Goal: Browse casually

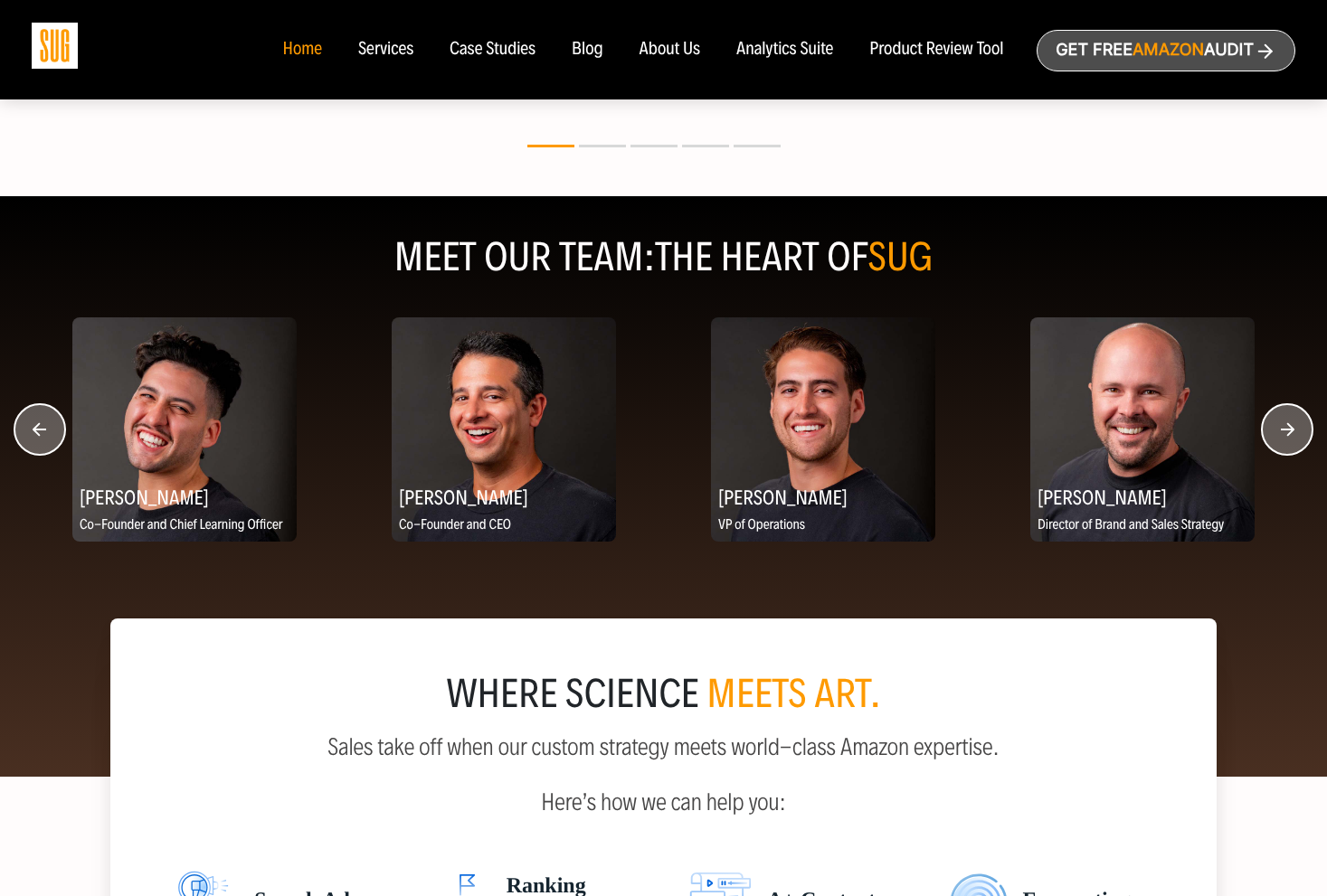
scroll to position [2211, 0]
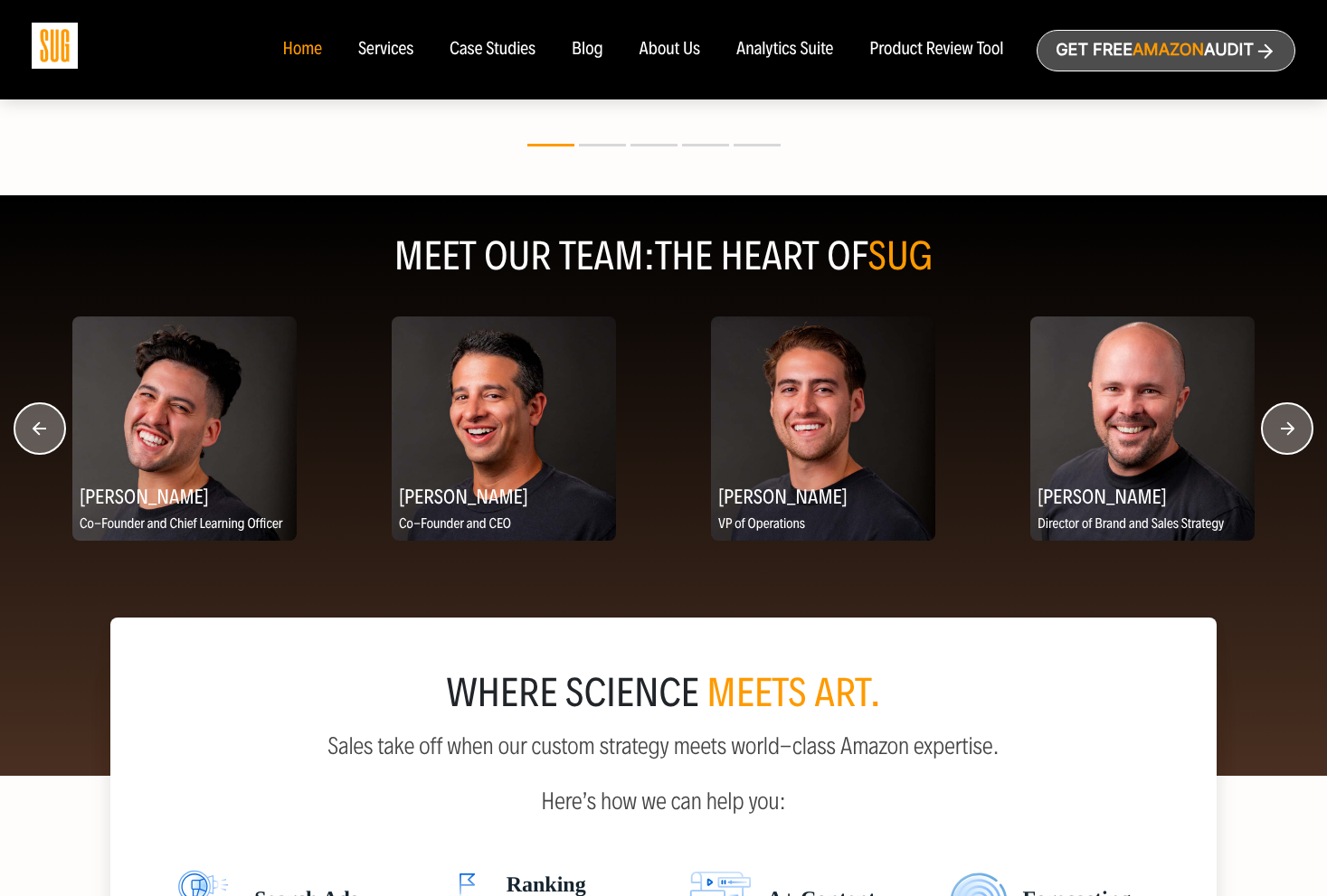
click at [1293, 437] on circle "button" at bounding box center [1287, 428] width 51 height 51
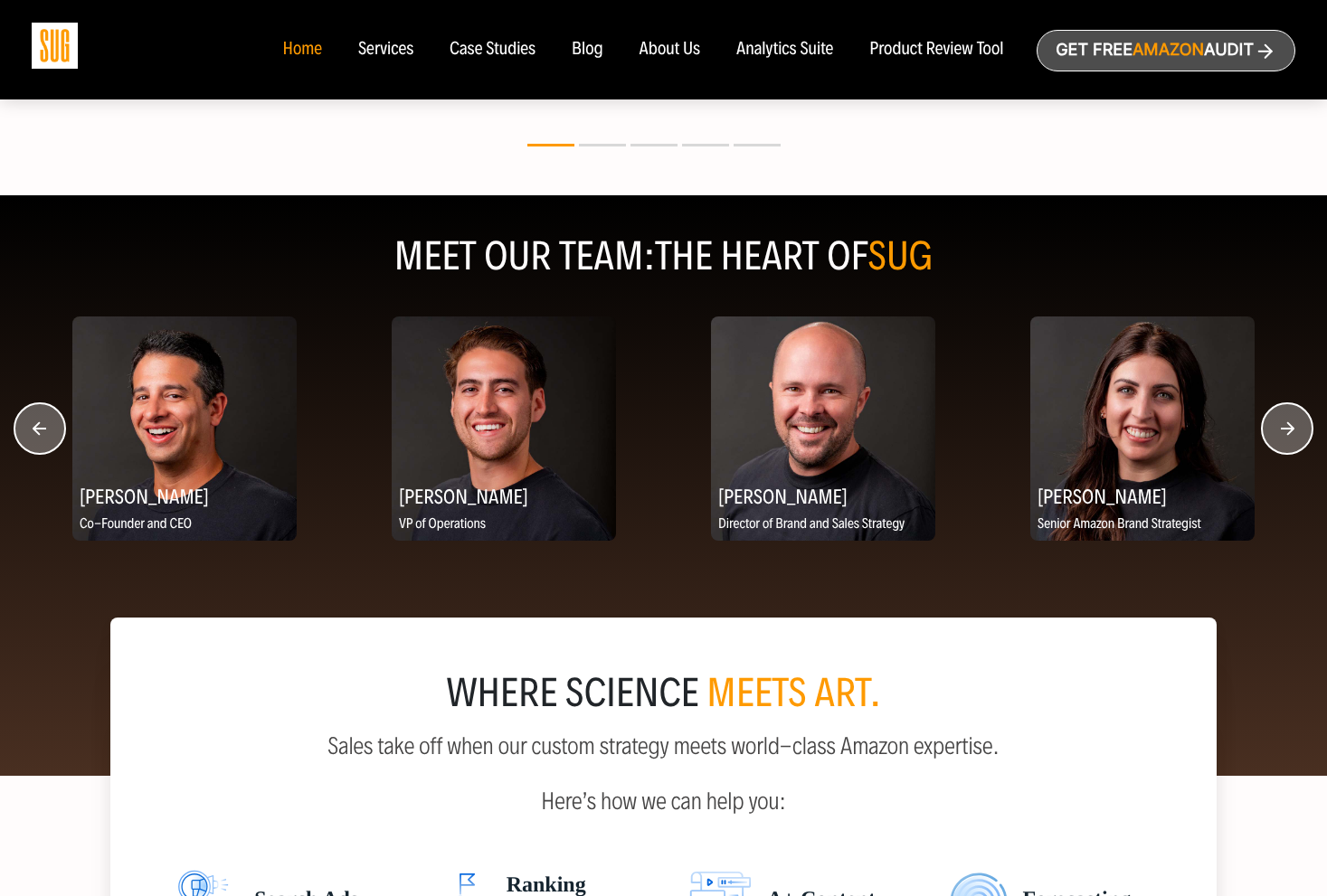
scroll to position [2207, 0]
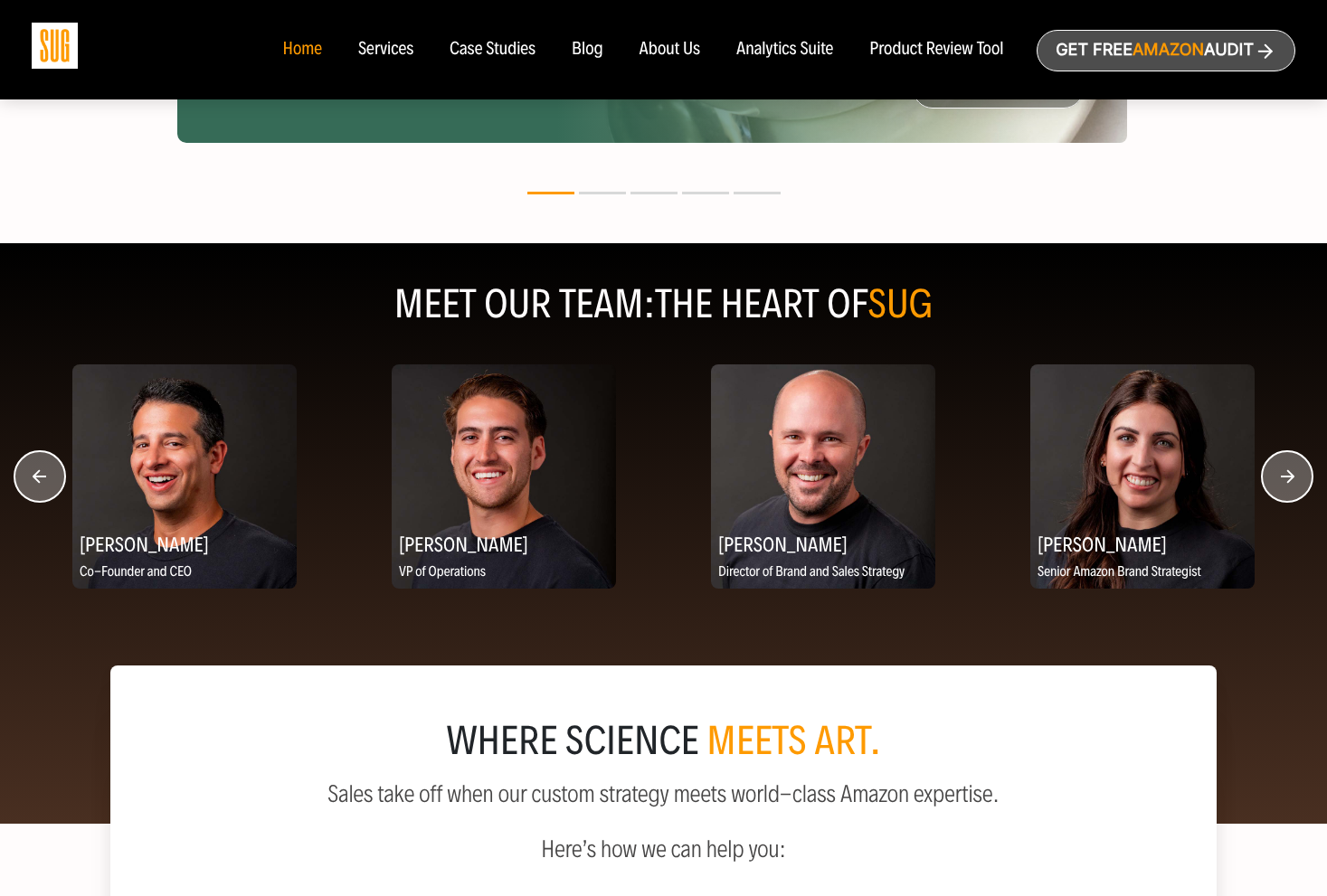
click at [41, 478] on icon "button" at bounding box center [39, 477] width 53 height 53
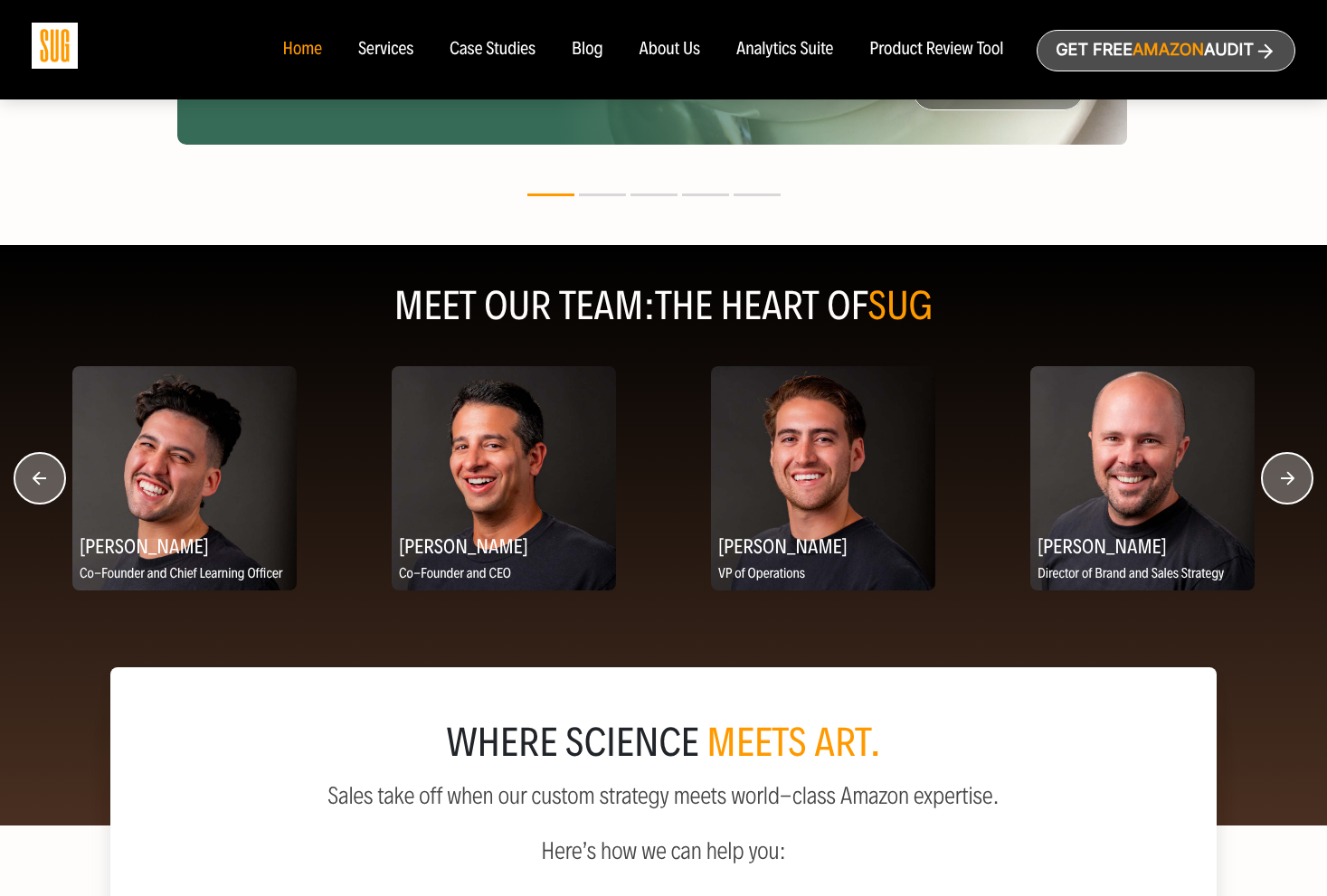
scroll to position [2162, 0]
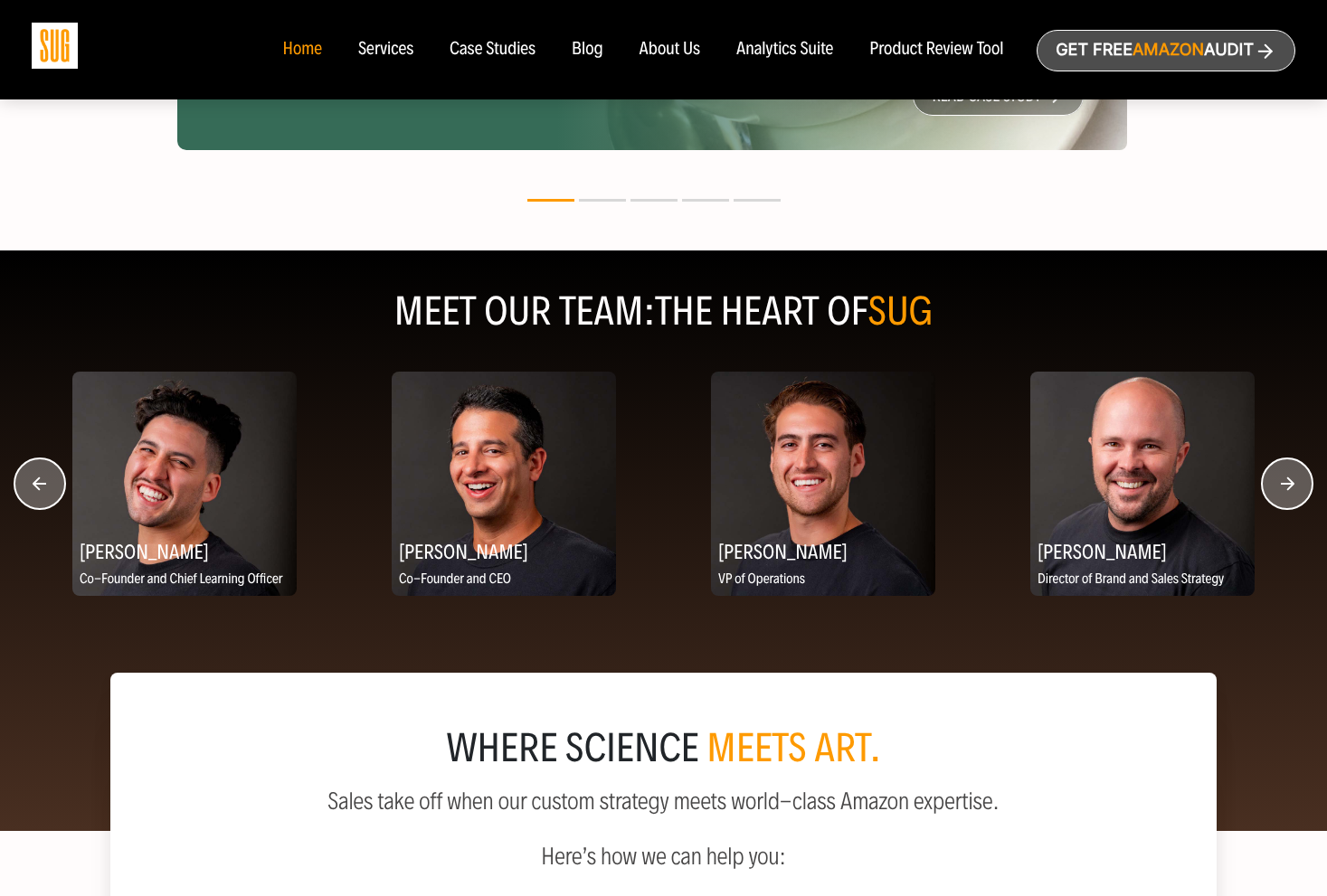
click at [1291, 484] on icon "button" at bounding box center [1288, 484] width 13 height 13
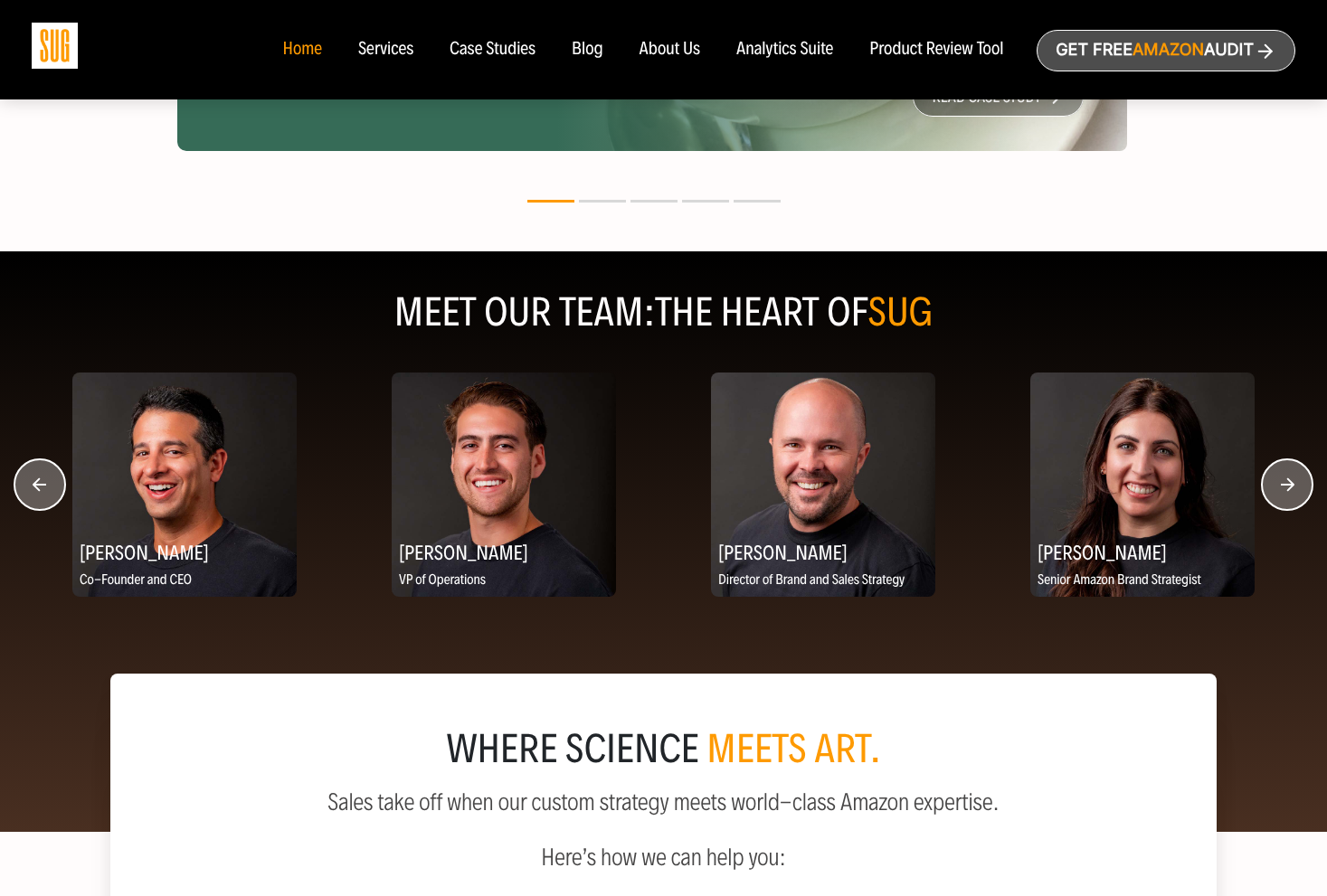
click at [1291, 484] on icon "button" at bounding box center [1288, 485] width 13 height 13
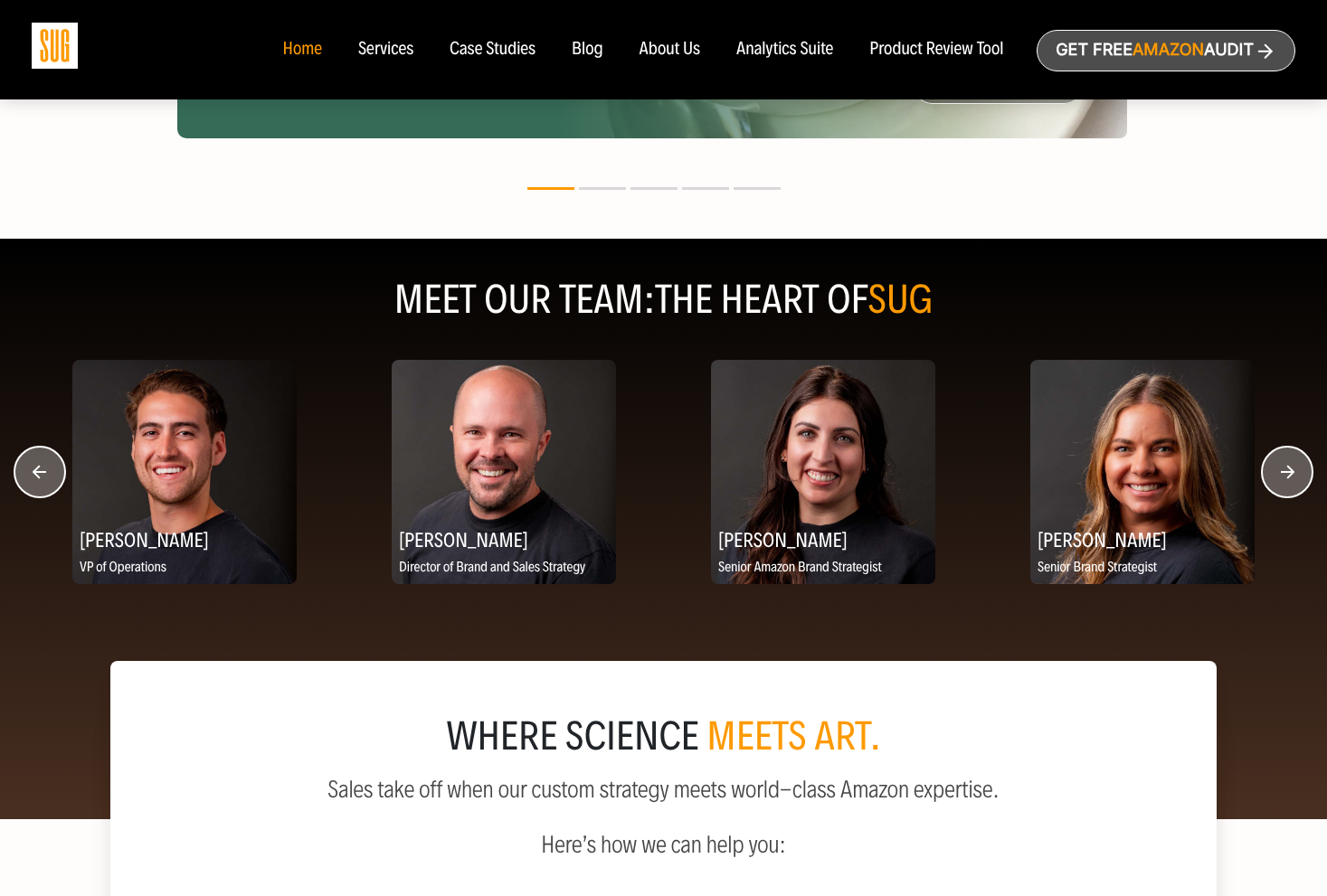
click at [1290, 484] on circle "button" at bounding box center [1287, 472] width 51 height 51
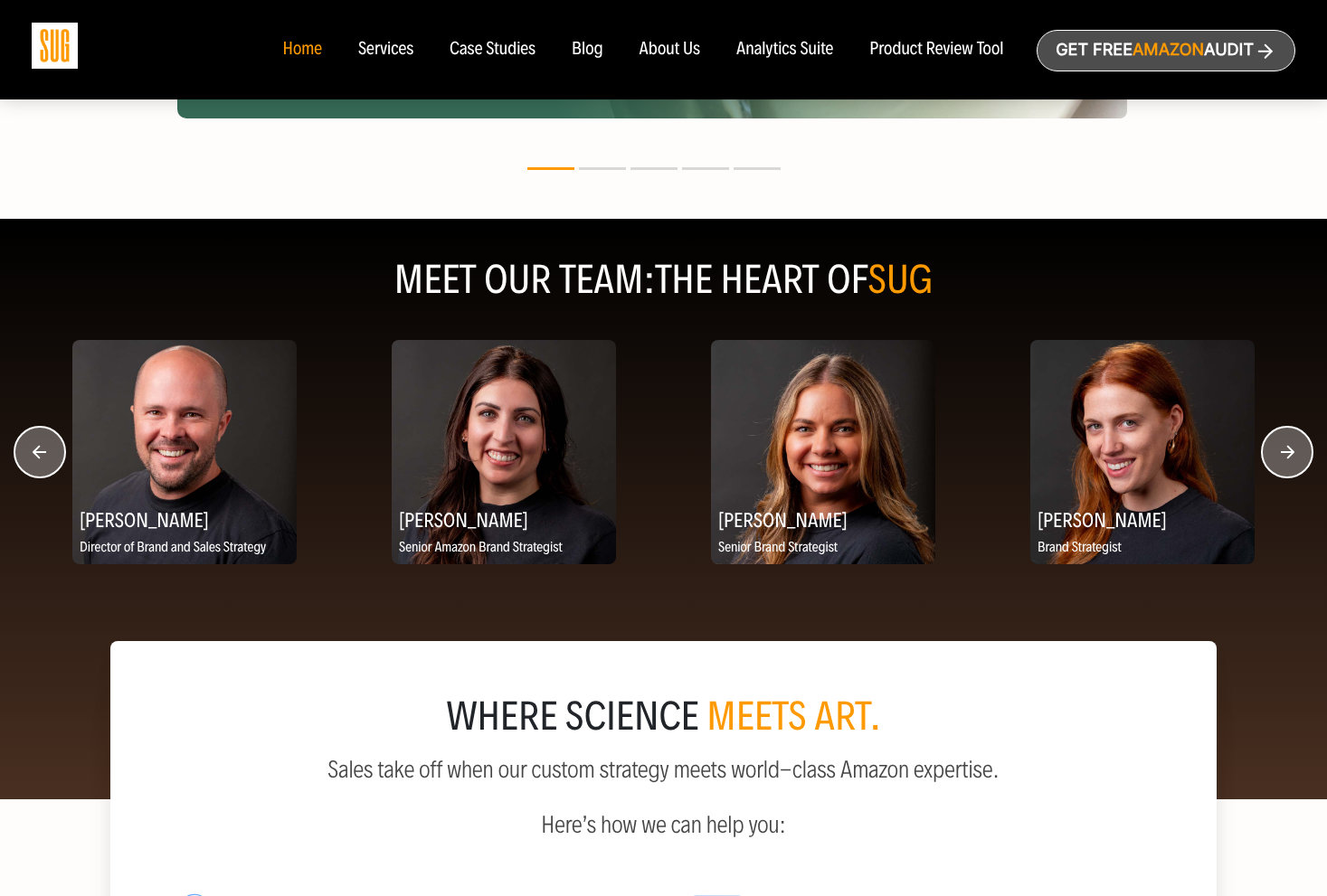
scroll to position [2198, 0]
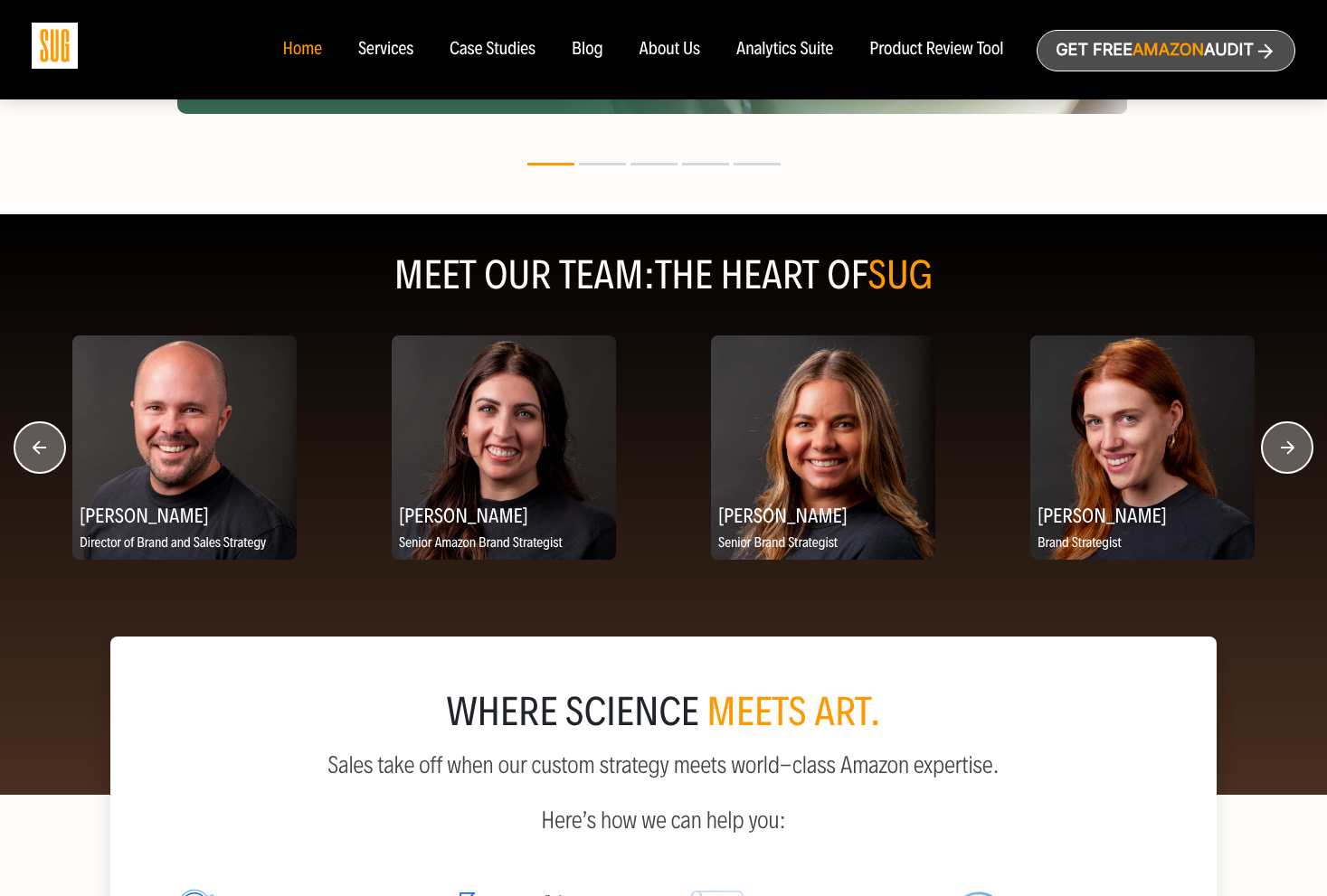
click at [1301, 448] on circle "button" at bounding box center [1287, 447] width 51 height 51
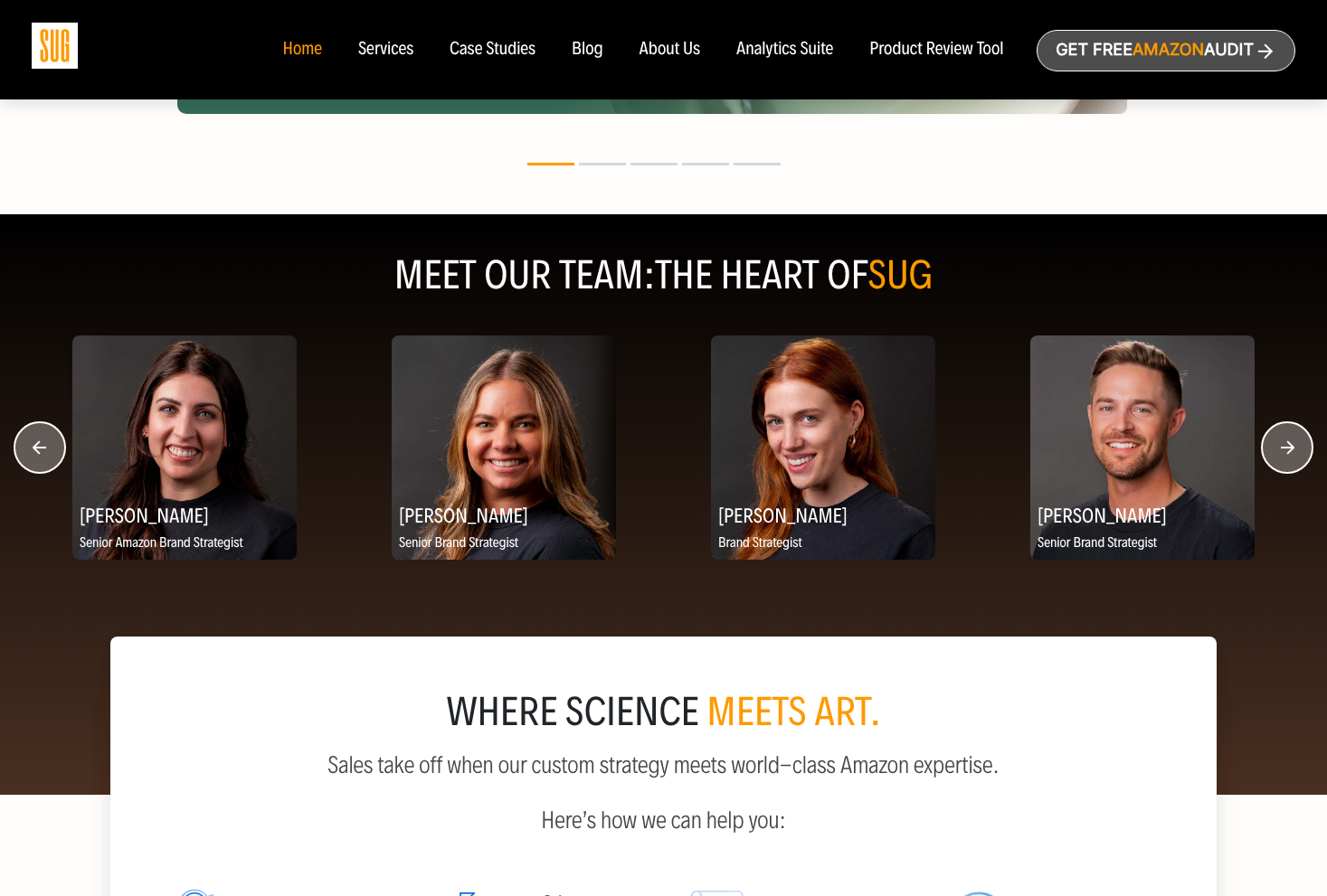
click at [1284, 447] on icon "button" at bounding box center [1288, 448] width 13 height 13
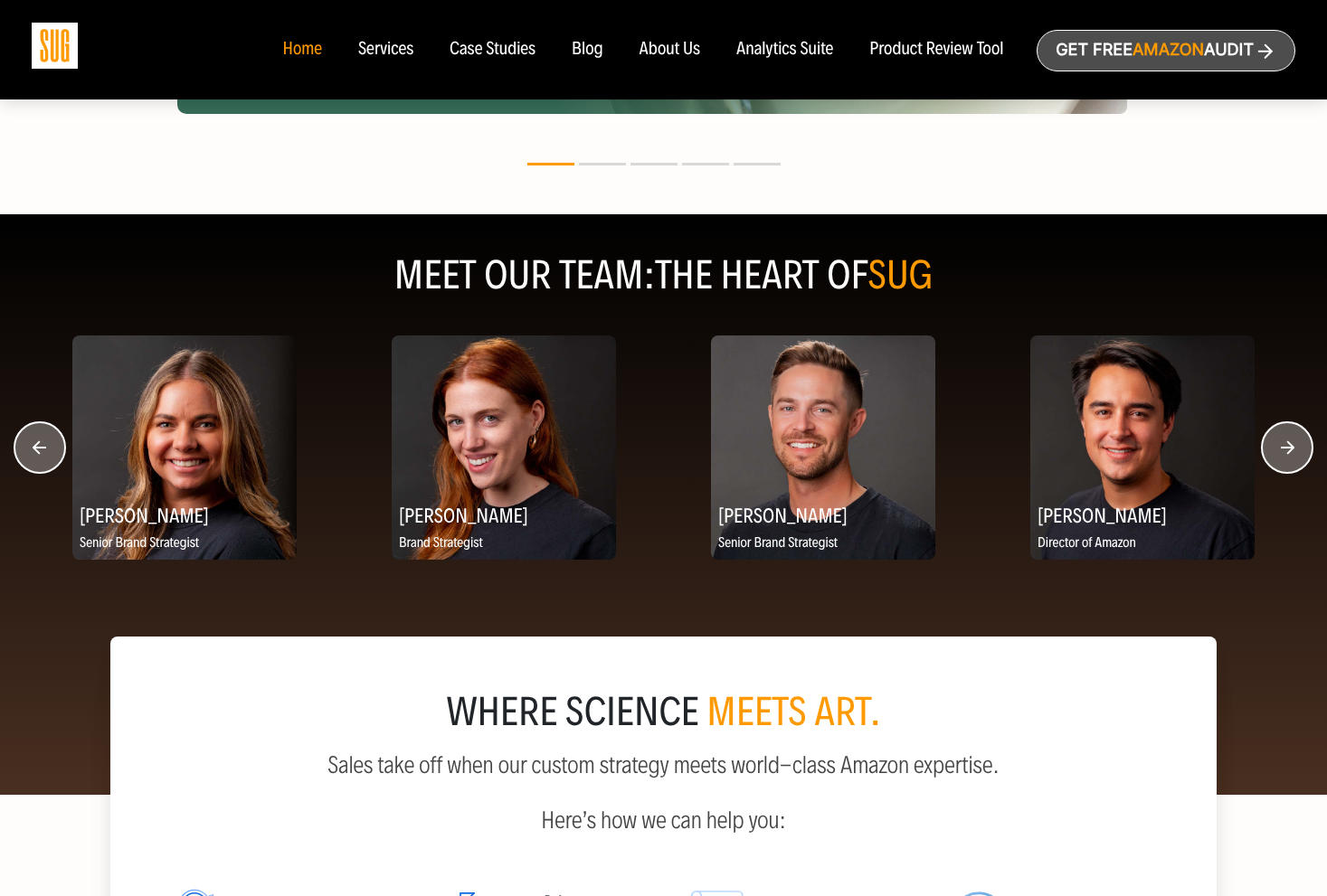
click at [1284, 447] on icon "button" at bounding box center [1288, 448] width 13 height 13
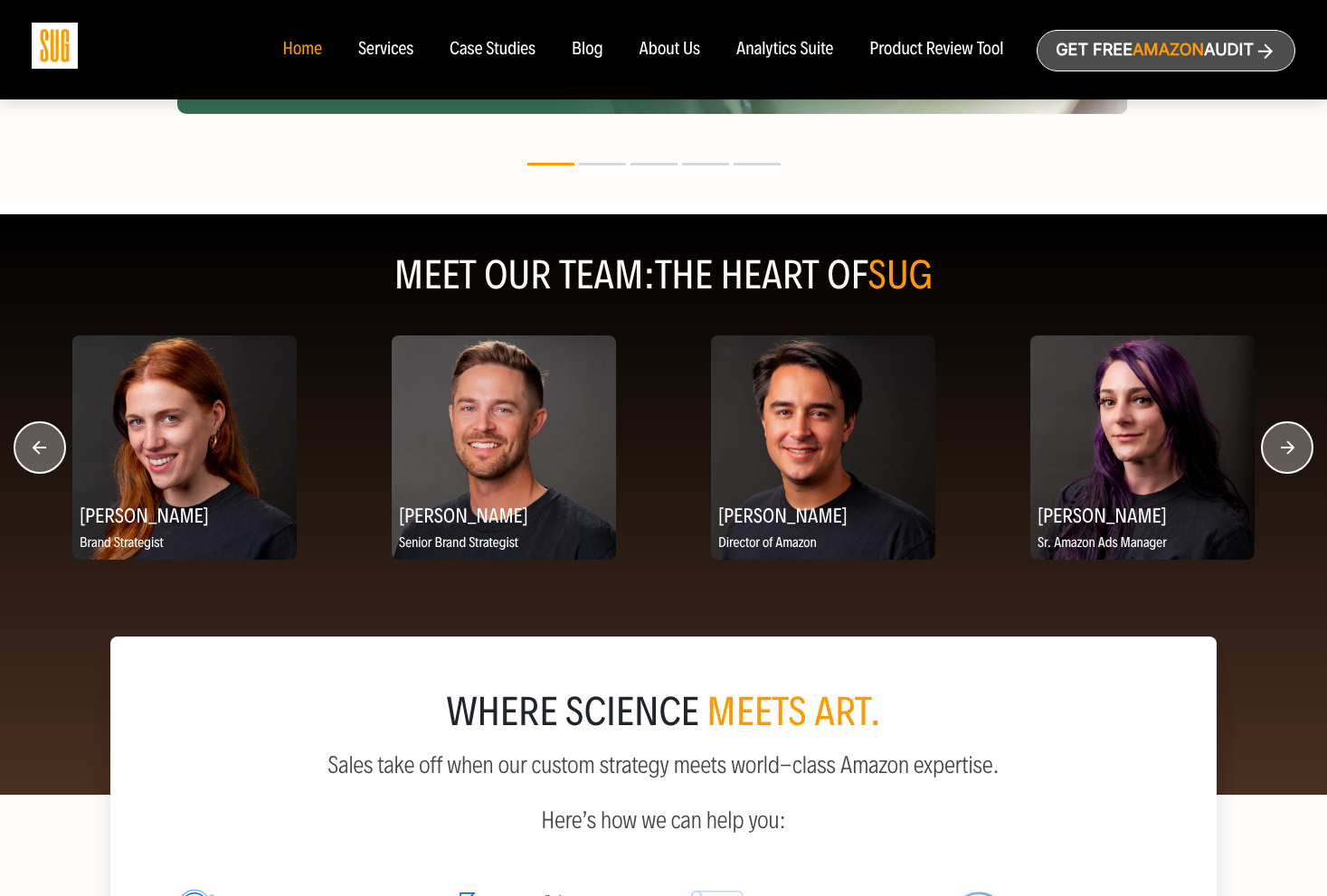
click at [1284, 447] on icon "button" at bounding box center [1288, 448] width 13 height 13
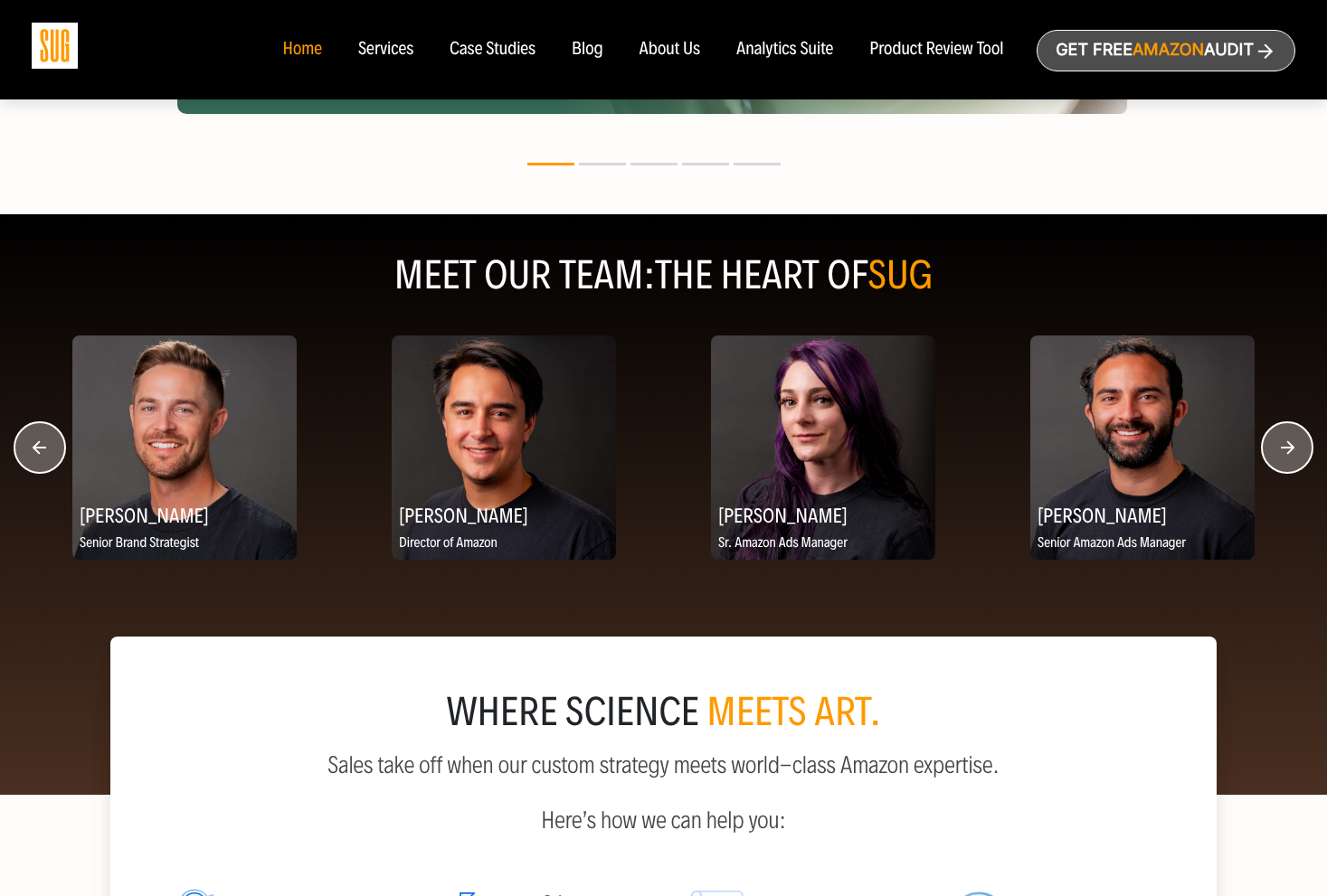
click at [1284, 447] on icon "button" at bounding box center [1288, 448] width 13 height 13
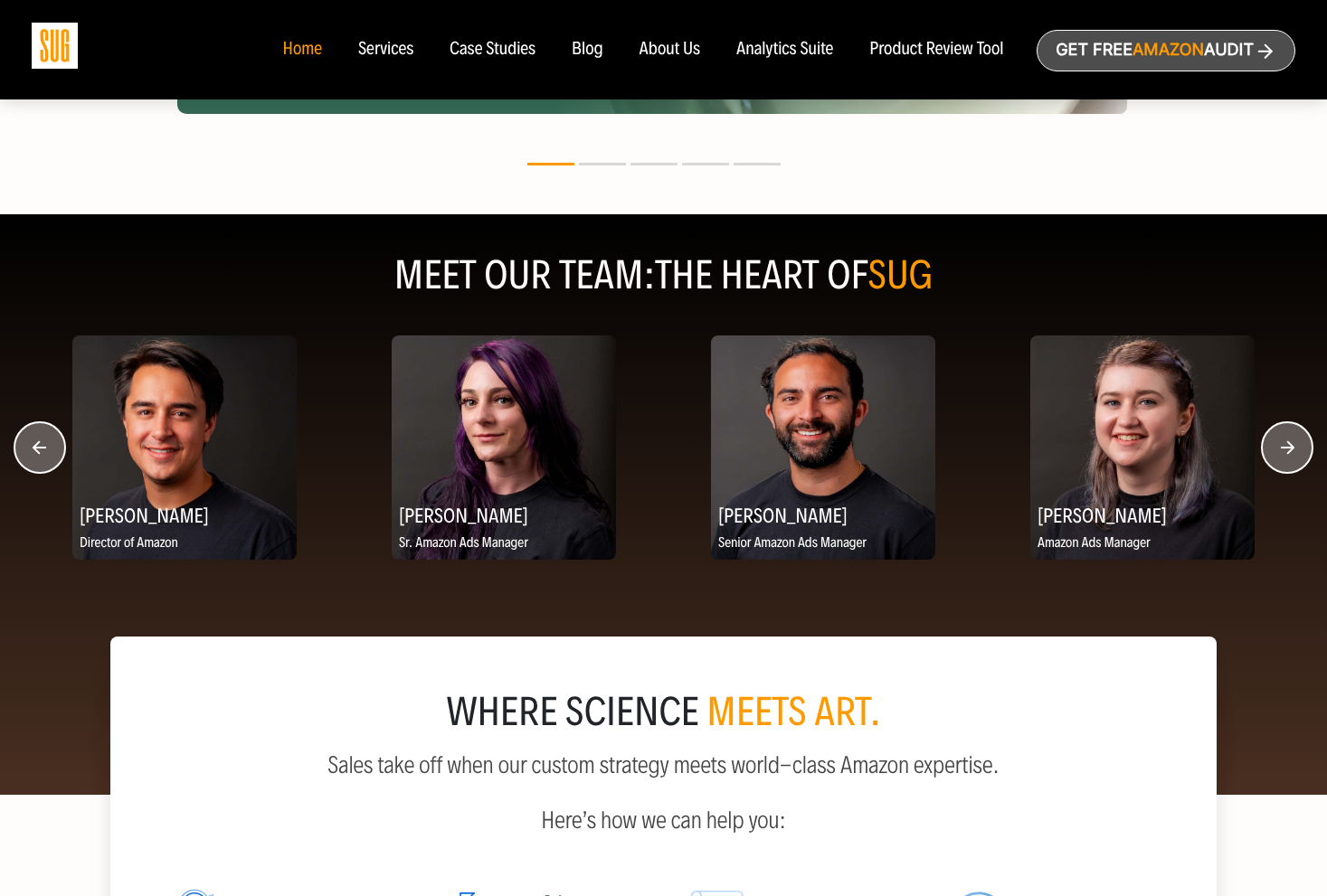
click at [1284, 447] on icon "button" at bounding box center [1288, 448] width 13 height 13
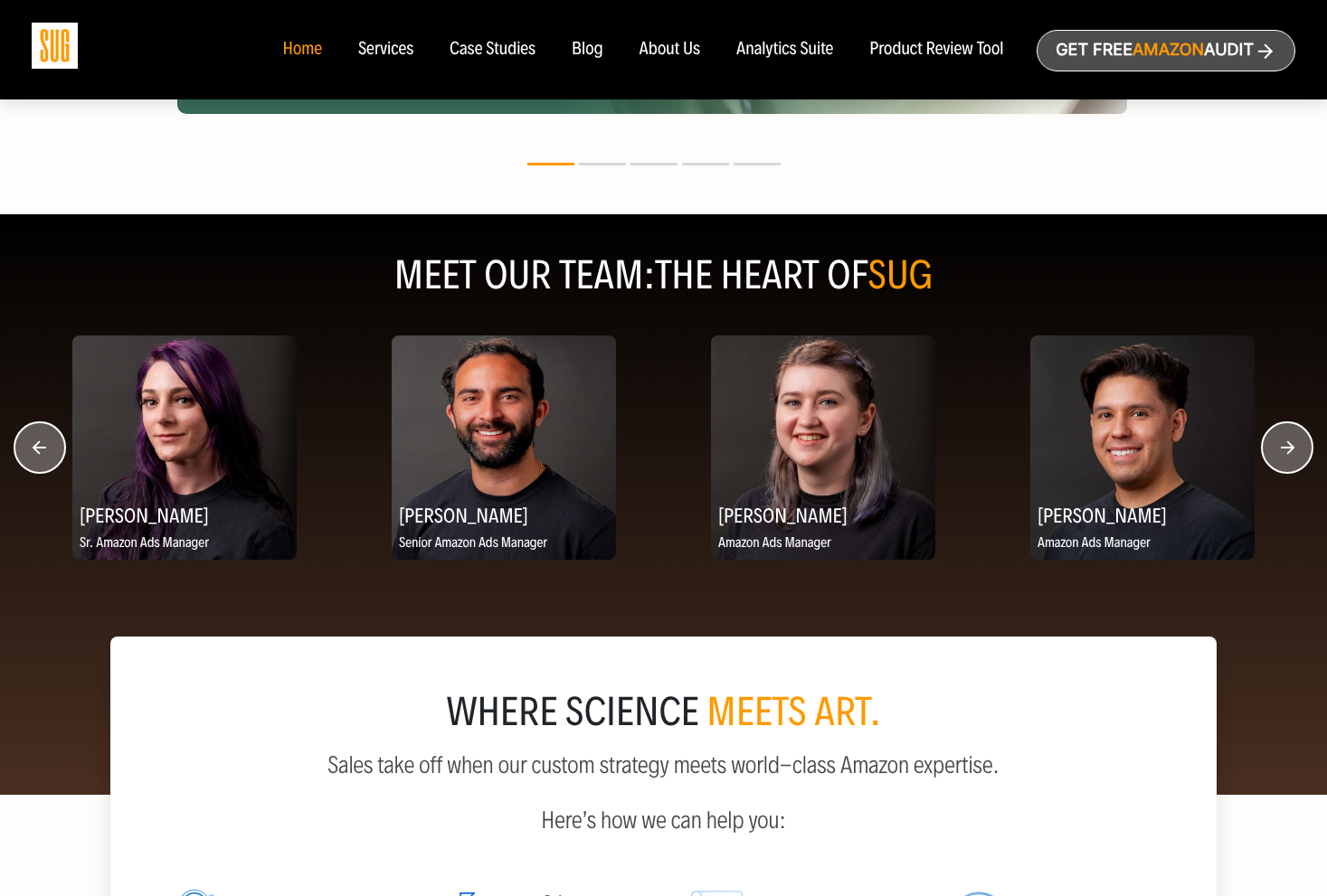
click at [1284, 447] on icon "button" at bounding box center [1288, 448] width 13 height 13
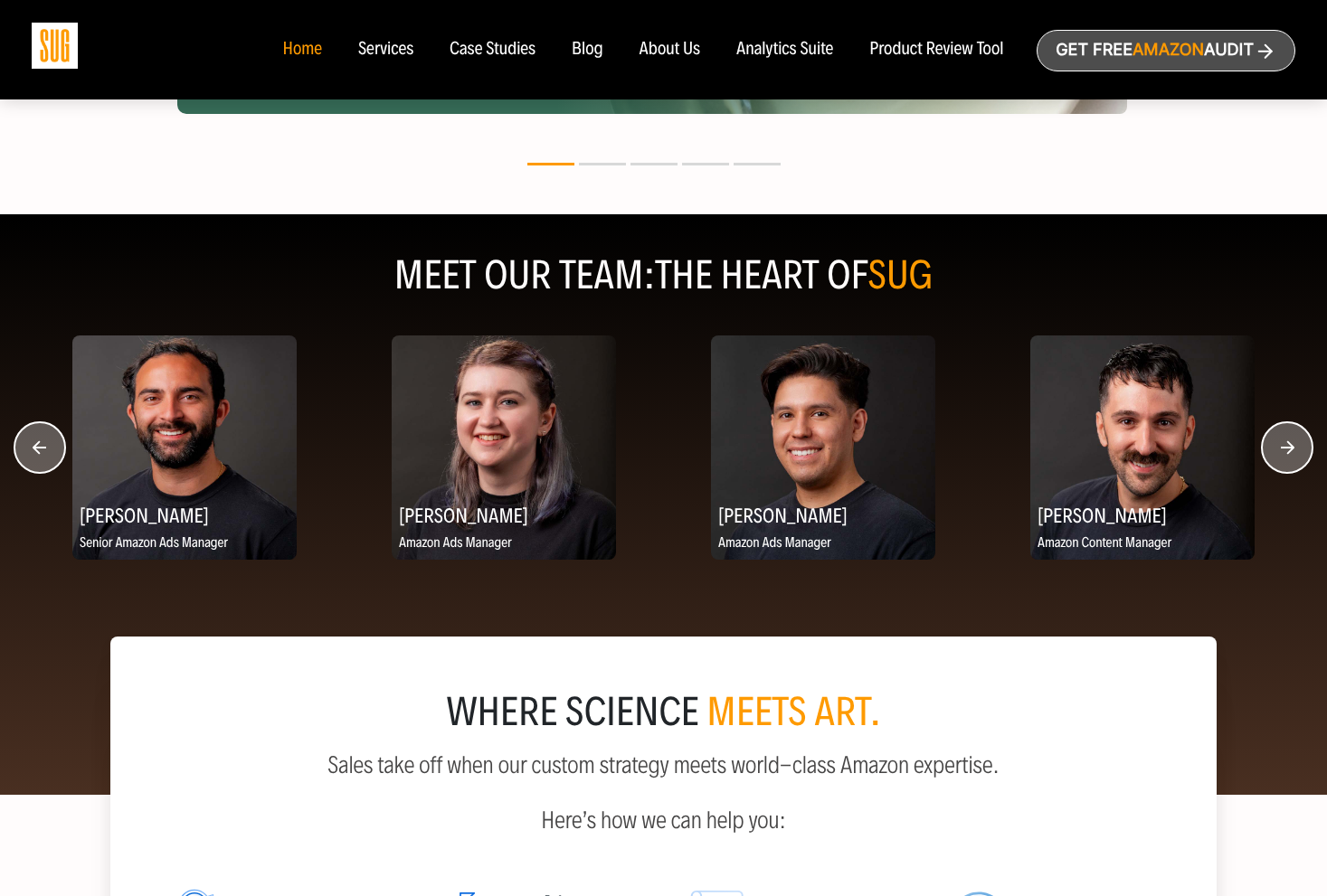
click at [1284, 447] on icon "button" at bounding box center [1288, 448] width 13 height 13
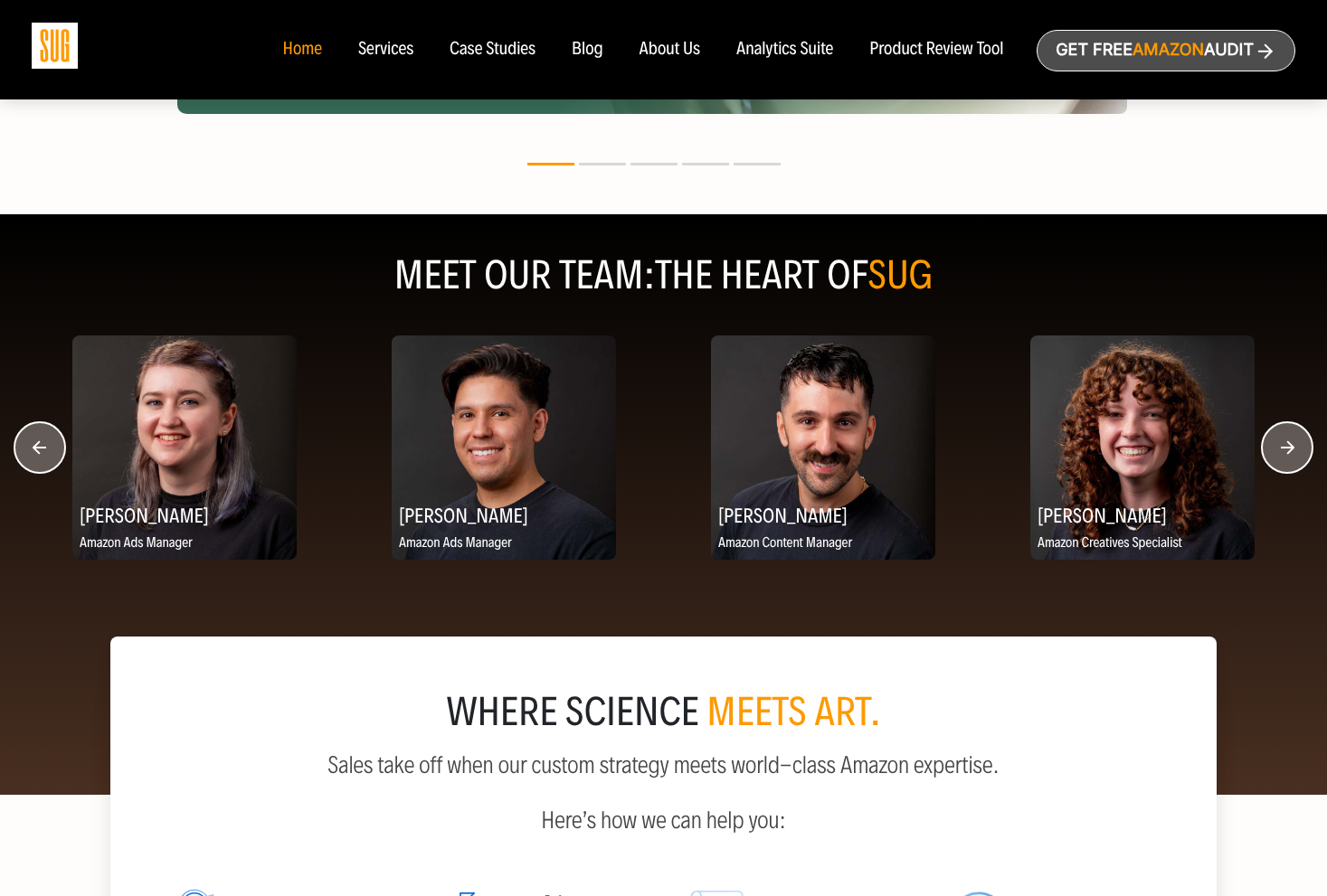
click at [1284, 447] on icon "button" at bounding box center [1288, 448] width 13 height 13
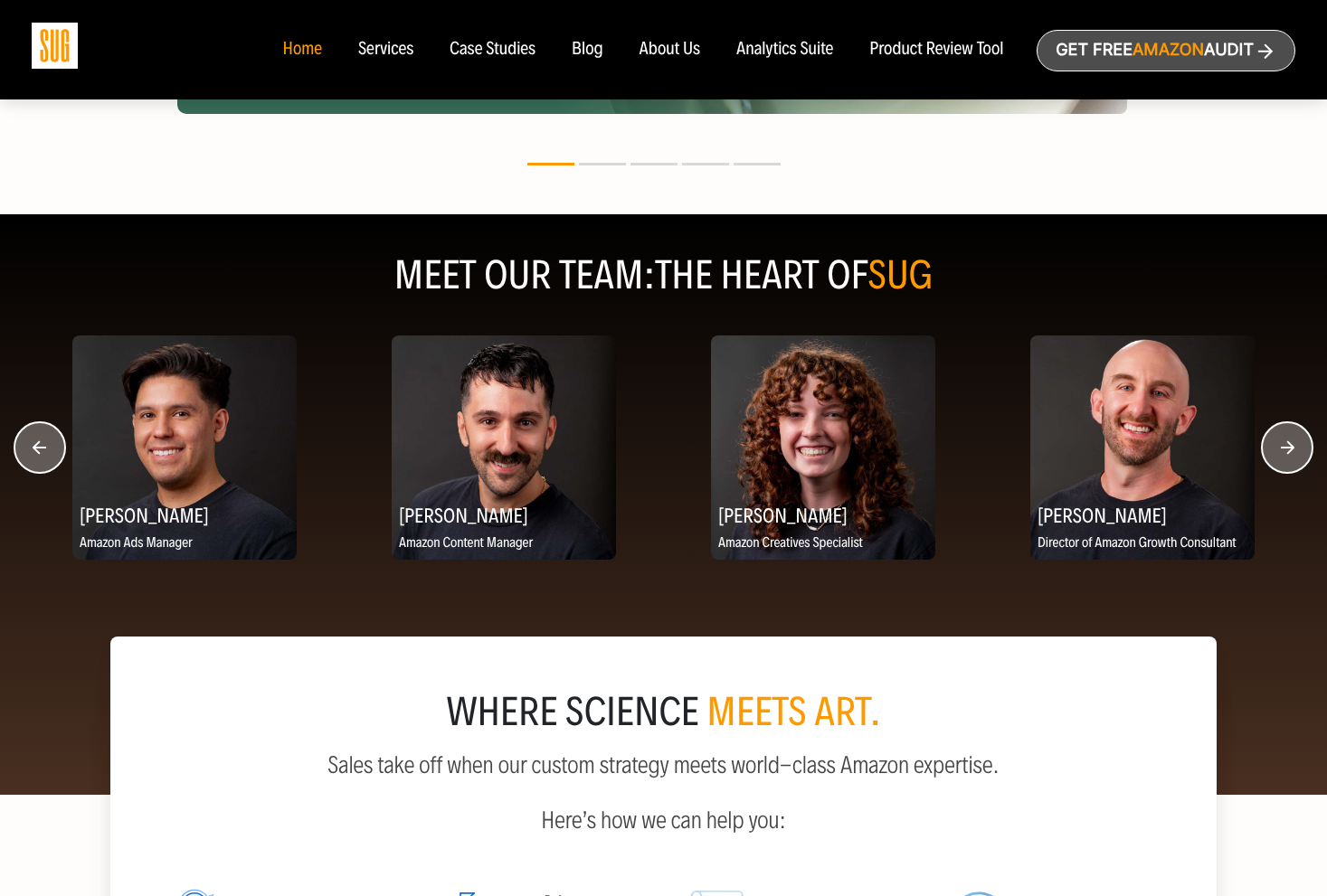
click at [1284, 447] on icon "button" at bounding box center [1288, 448] width 13 height 13
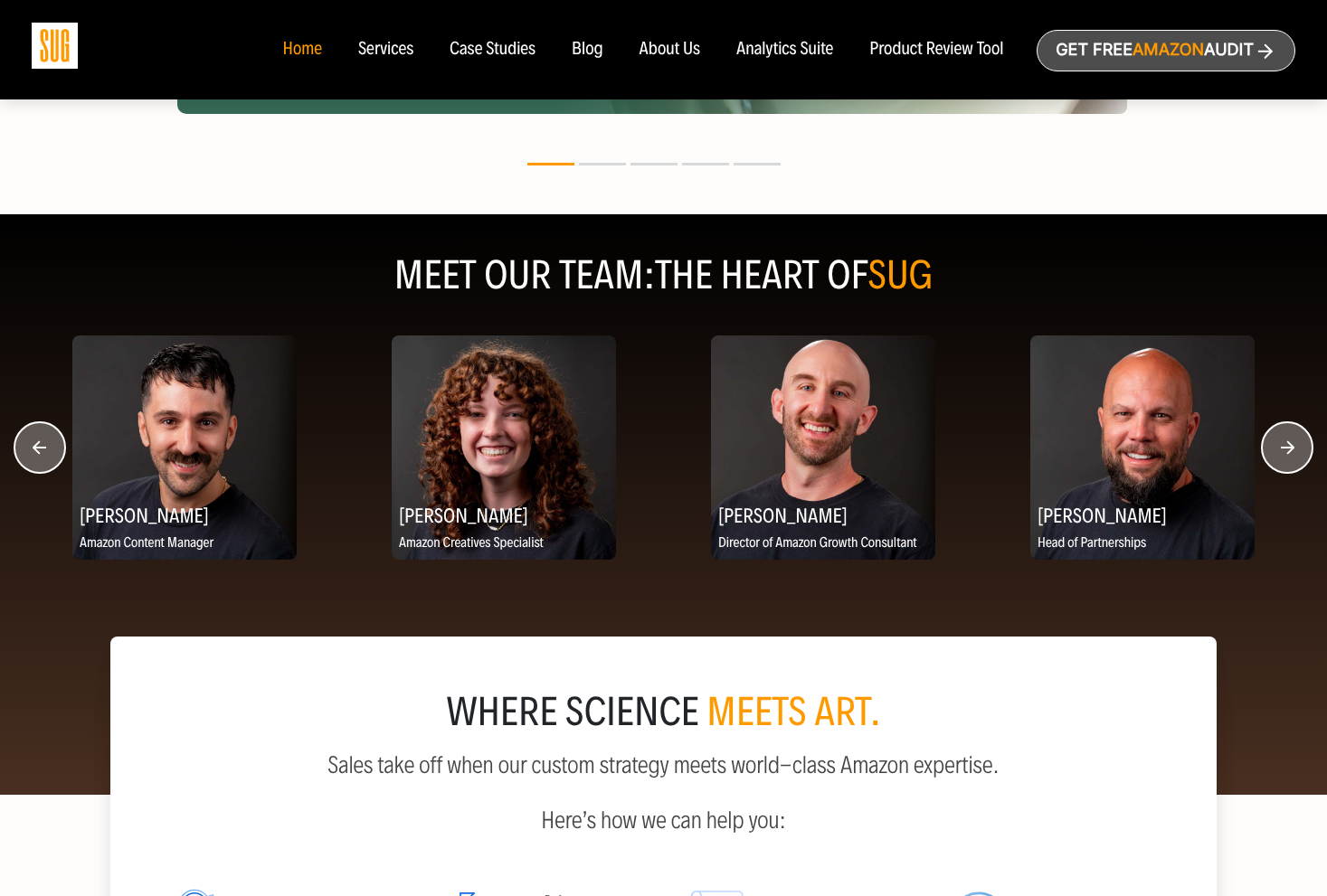
click at [1282, 447] on icon "button" at bounding box center [1288, 448] width 13 height 13
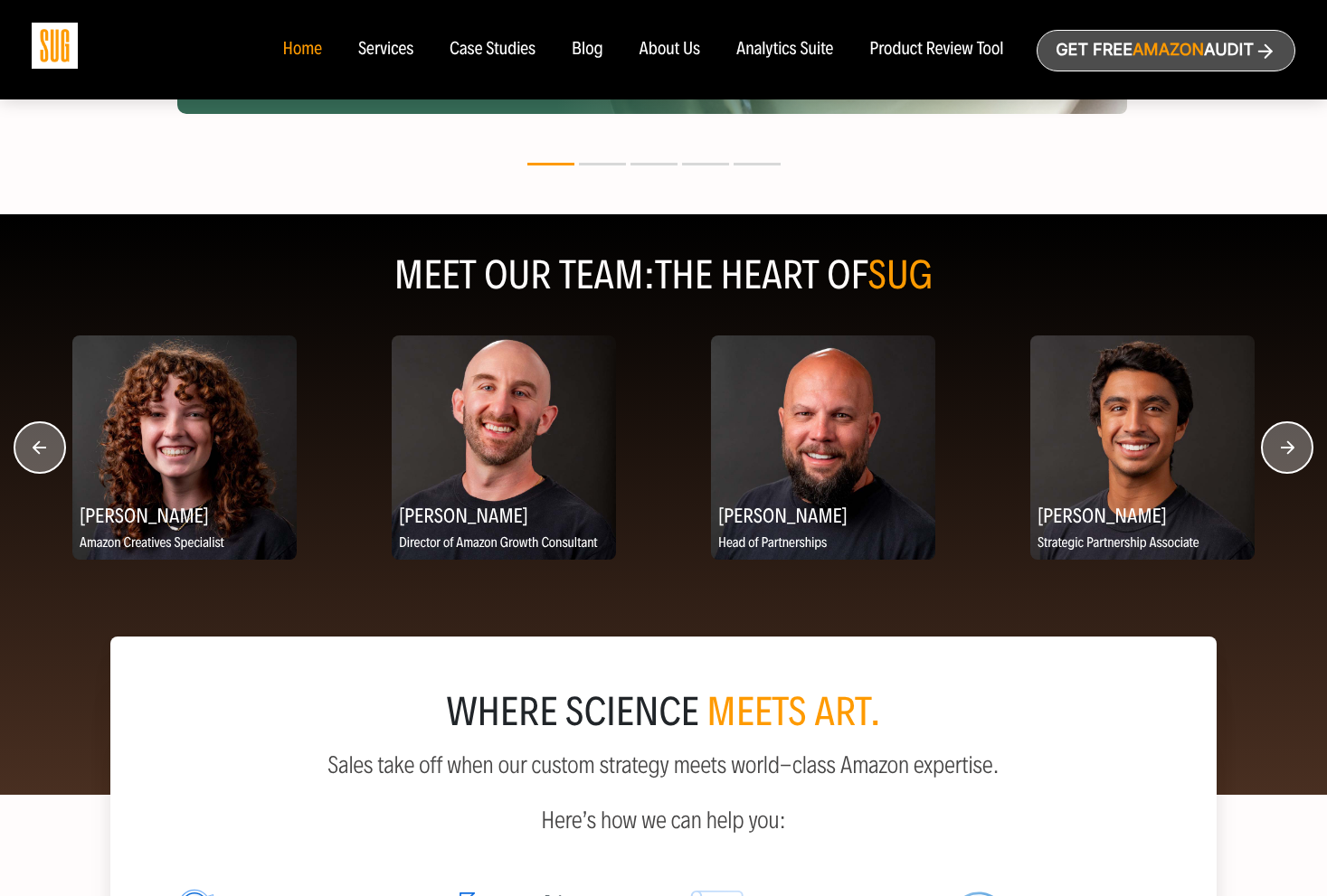
click at [1282, 447] on icon "button" at bounding box center [1288, 448] width 13 height 13
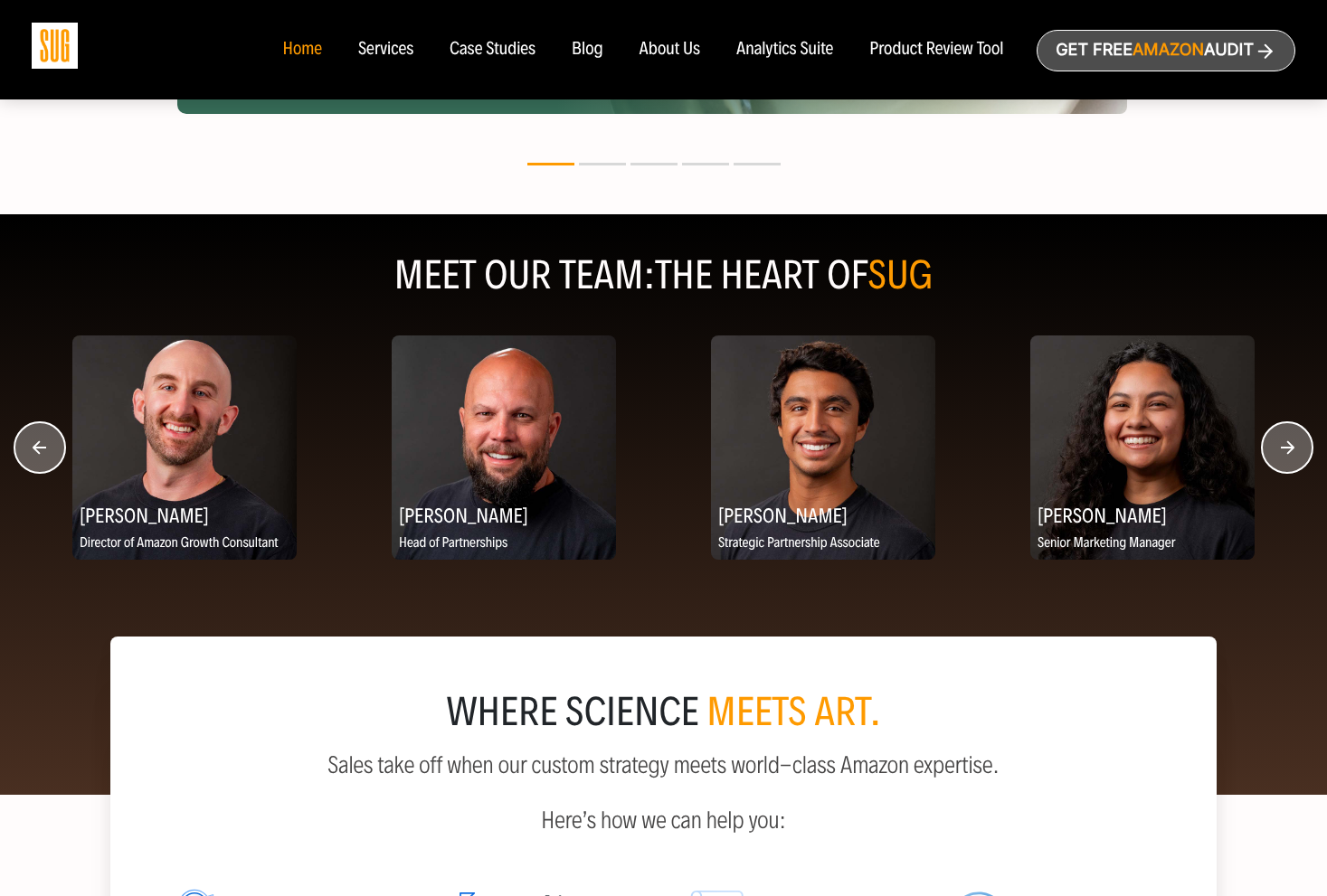
click at [1282, 447] on icon "button" at bounding box center [1288, 448] width 13 height 13
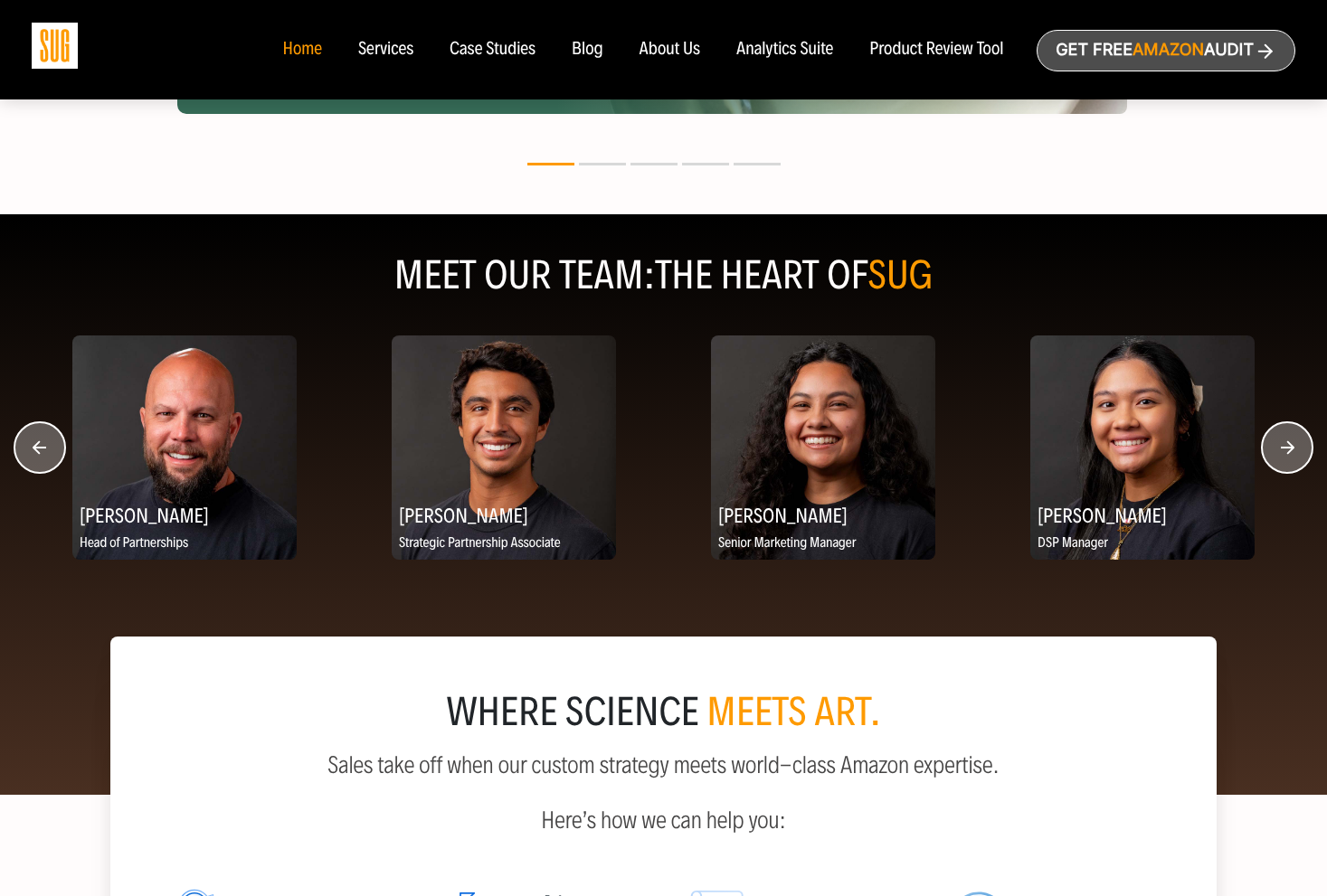
click at [1282, 447] on icon "button" at bounding box center [1288, 448] width 13 height 13
